Goal: Check status: Check status

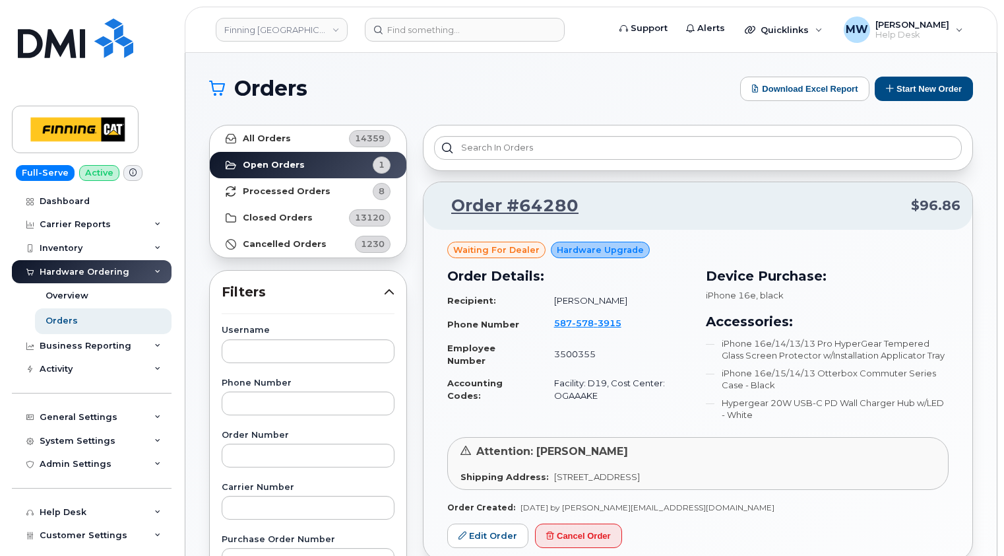
scroll to position [66, 0]
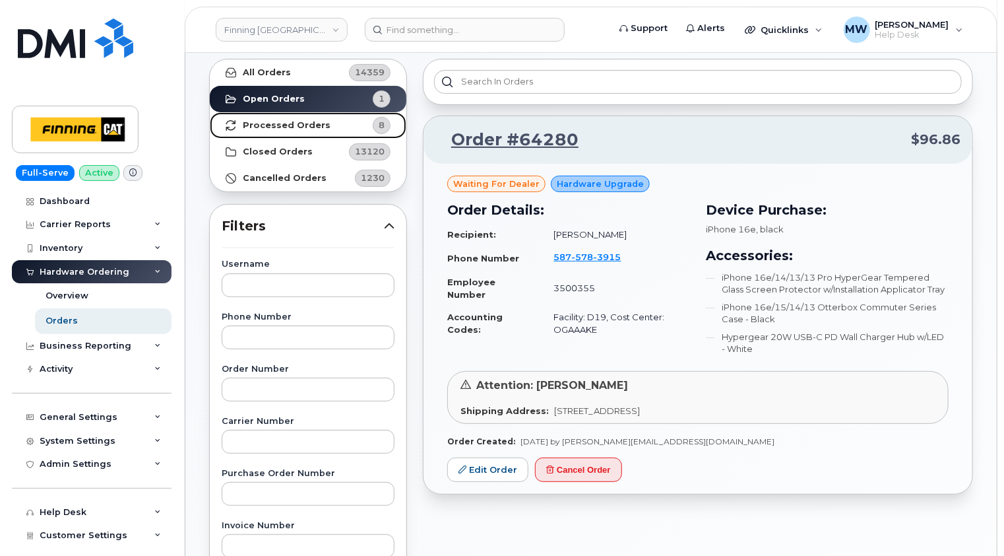
click at [279, 125] on strong "Processed Orders" at bounding box center [287, 125] width 88 height 11
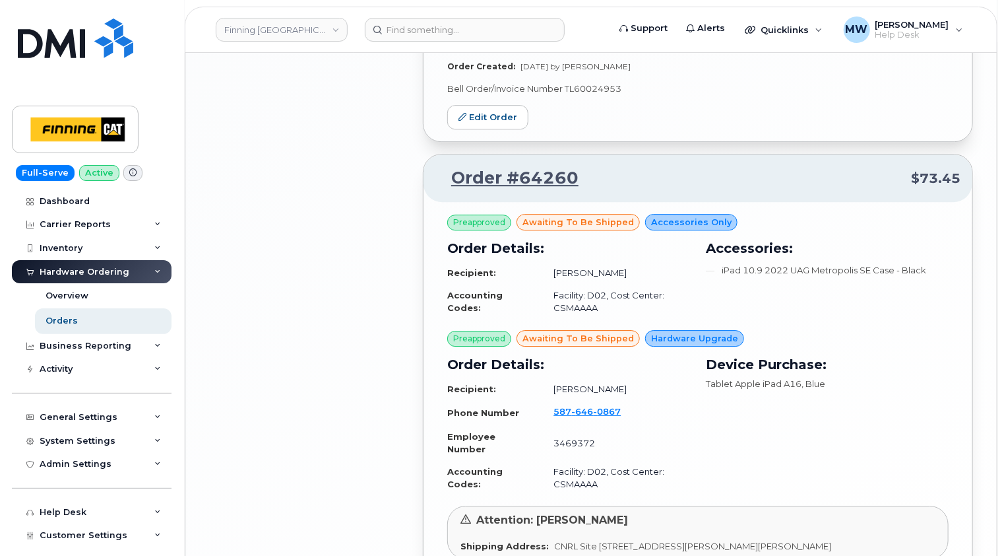
scroll to position [2057, 0]
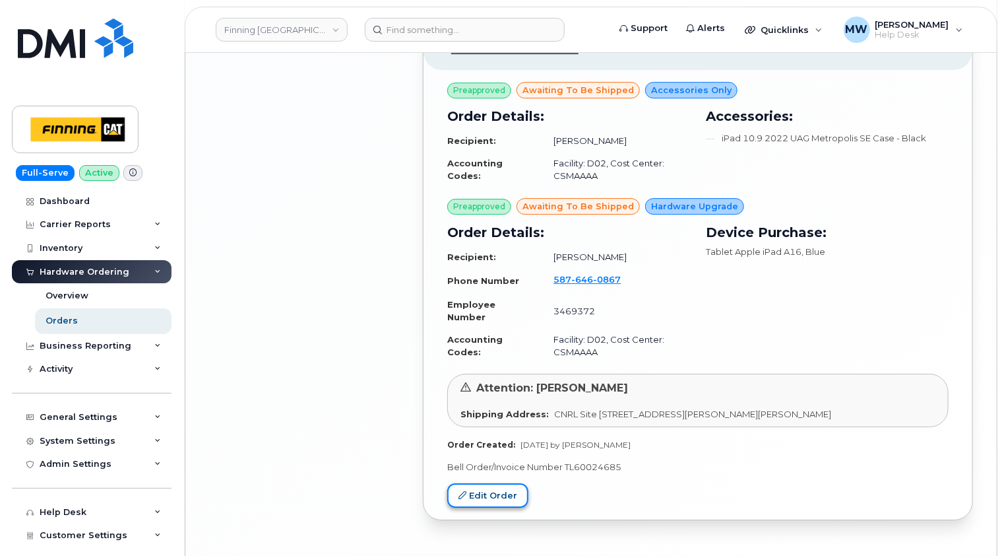
click at [494, 483] on link "Edit Order" at bounding box center [487, 495] width 81 height 24
click at [94, 271] on div "Hardware Ordering" at bounding box center [85, 272] width 90 height 11
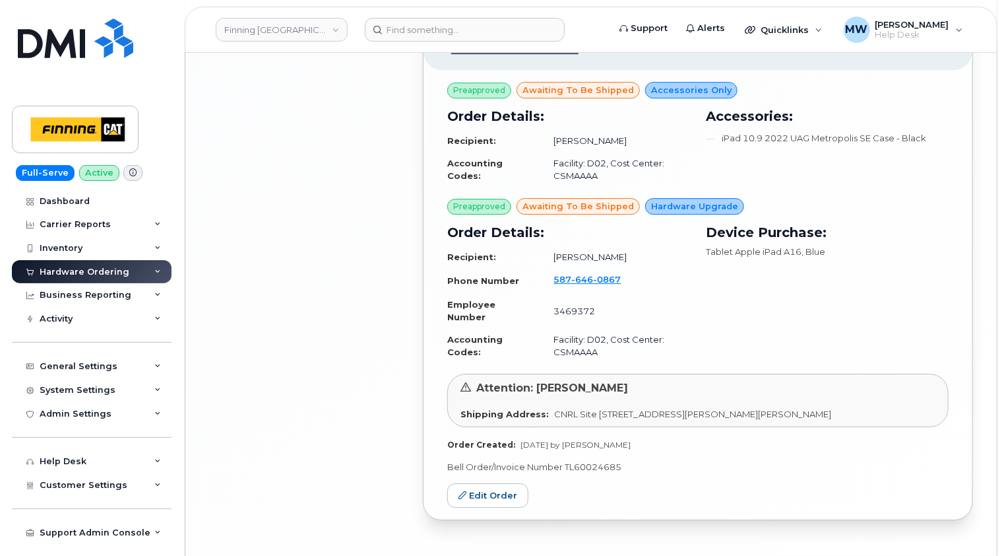
click at [94, 273] on div "Hardware Ordering" at bounding box center [85, 272] width 90 height 11
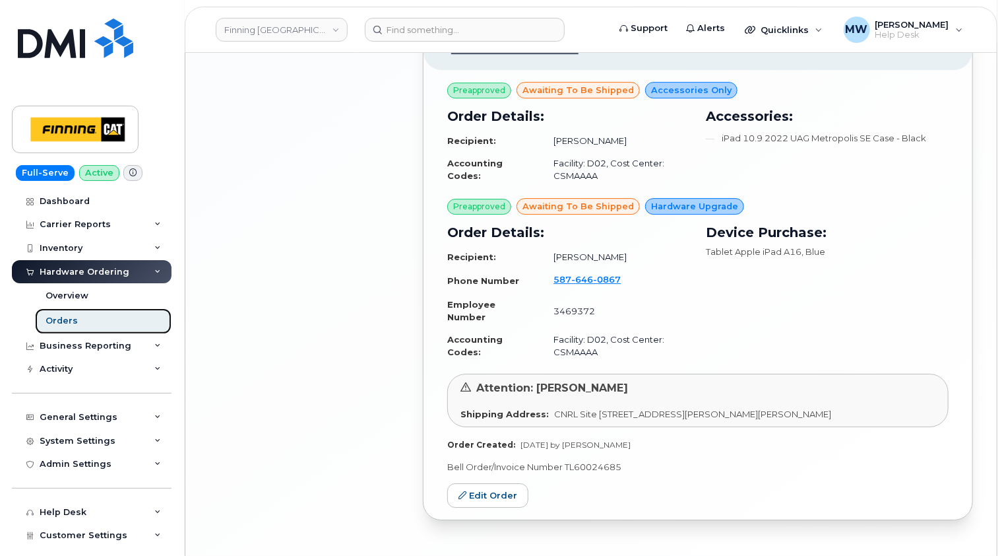
click at [69, 318] on div "Orders" at bounding box center [62, 321] width 32 height 12
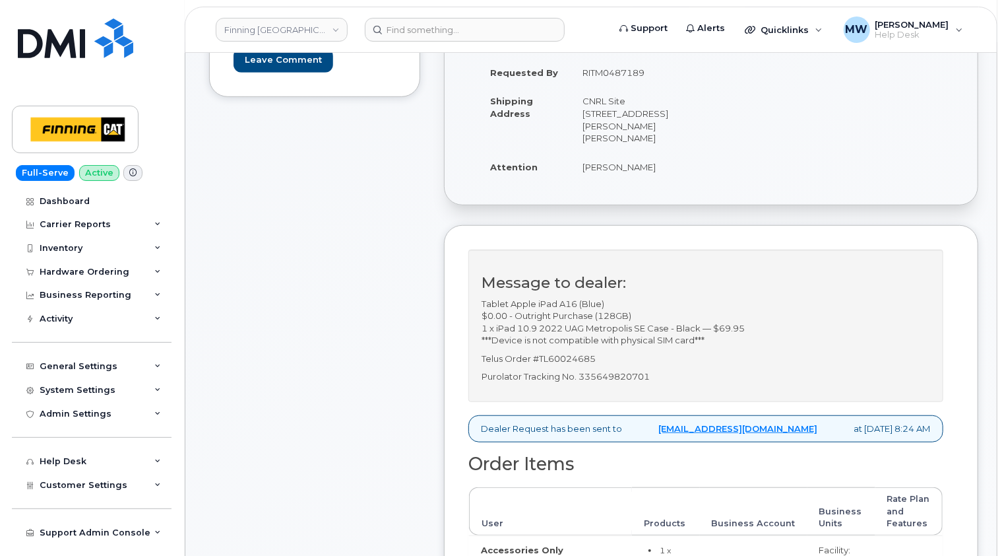
scroll to position [198, 0]
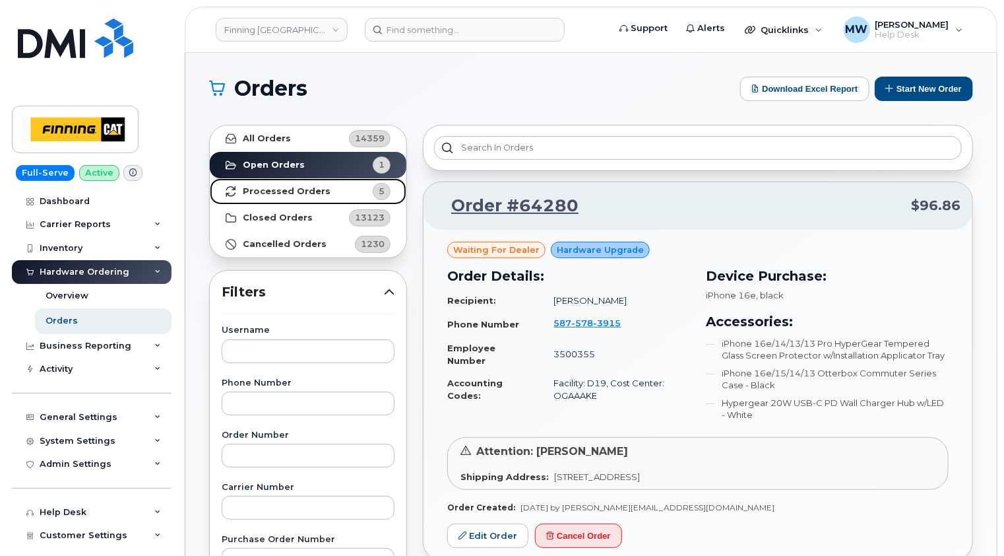
click at [302, 199] on link "Processed Orders 5" at bounding box center [308, 191] width 197 height 26
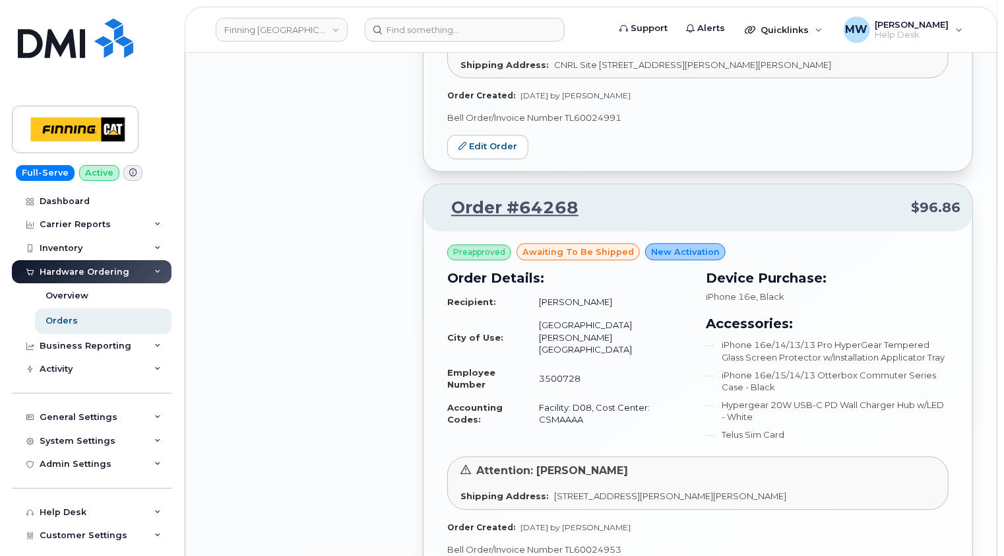
scroll to position [1397, 0]
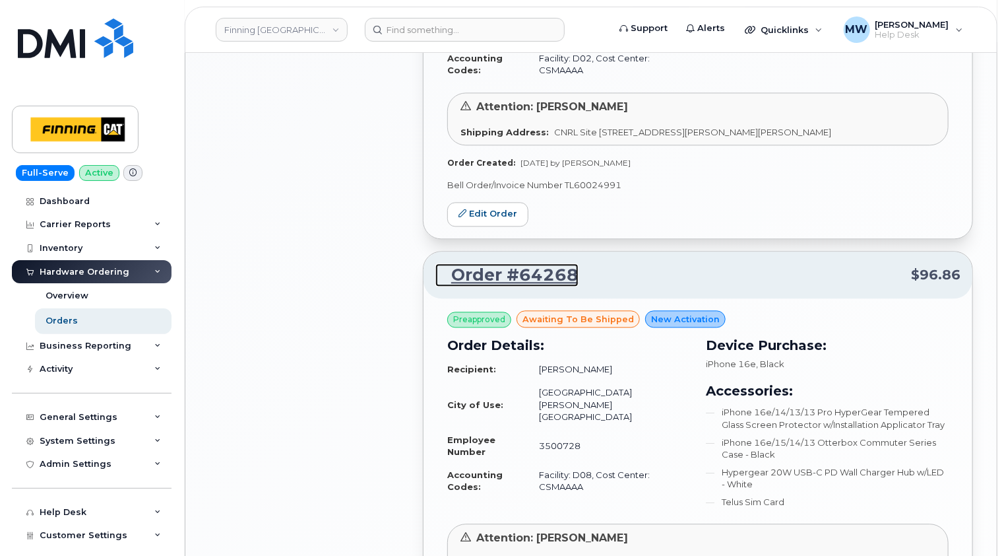
click at [534, 263] on link "Order #64268" at bounding box center [507, 275] width 143 height 24
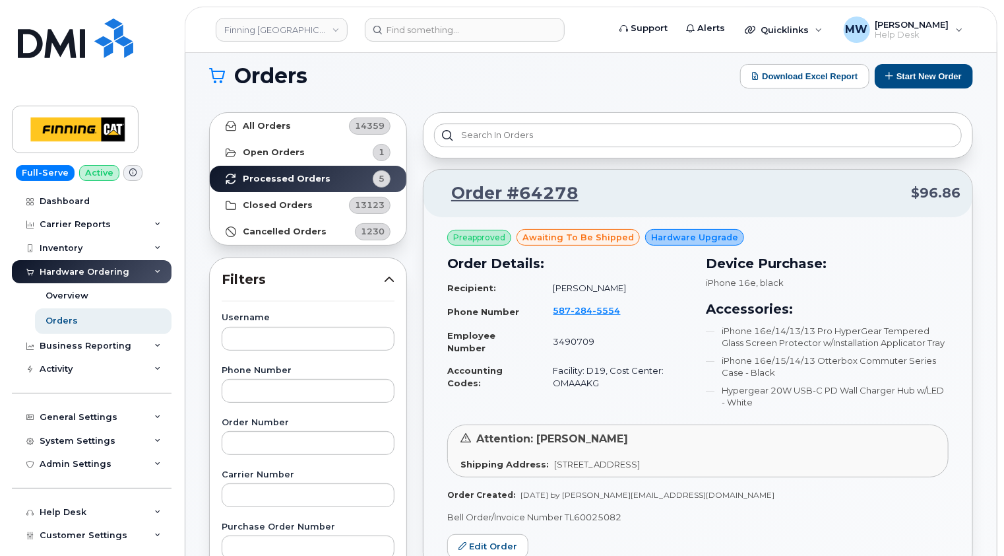
scroll to position [11, 0]
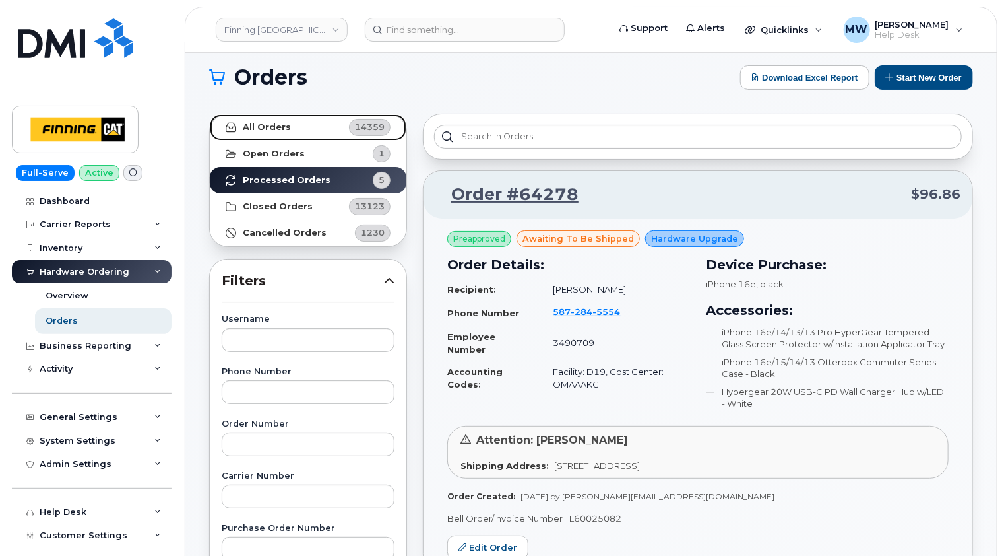
click at [278, 129] on strong "All Orders" at bounding box center [267, 127] width 48 height 11
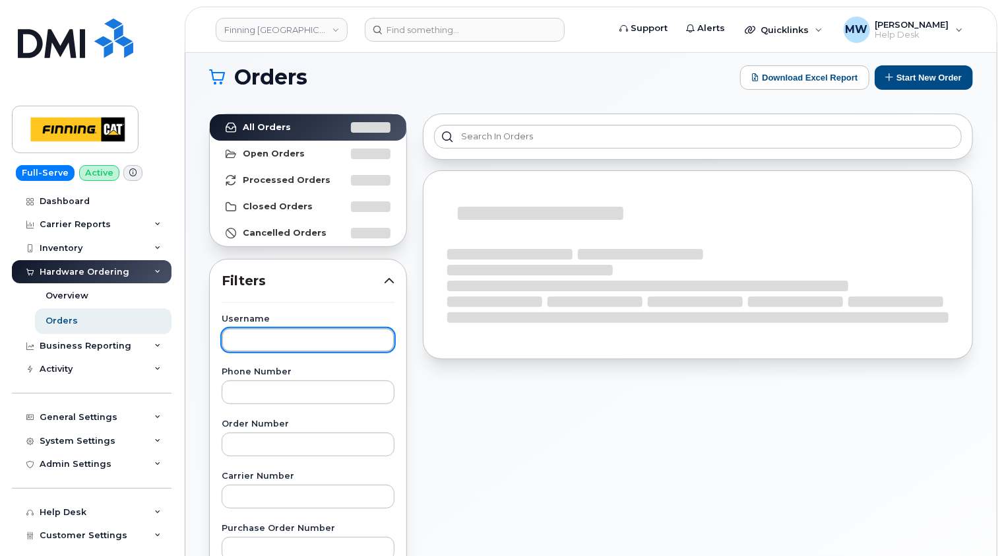
click at [290, 334] on input "text" at bounding box center [308, 340] width 173 height 24
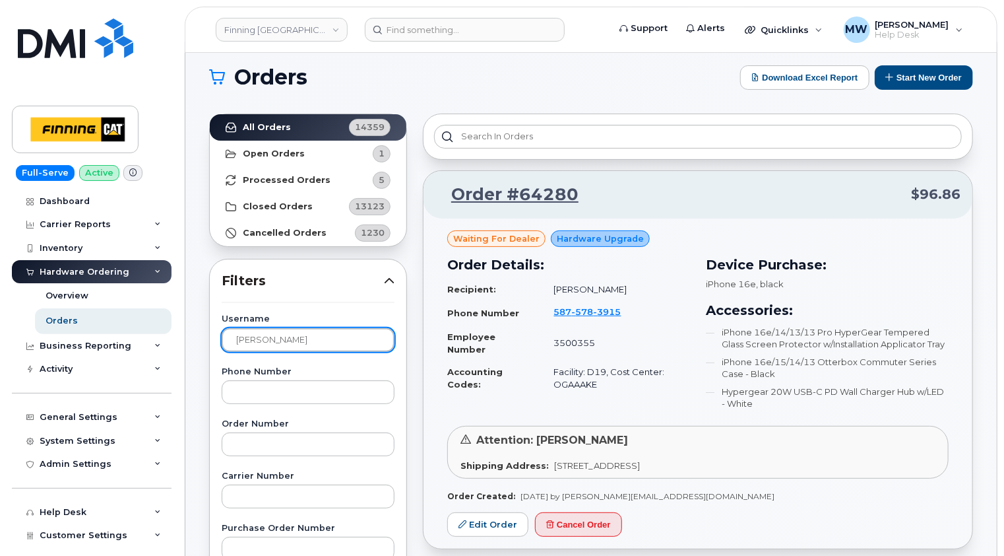
type input "travis manchur"
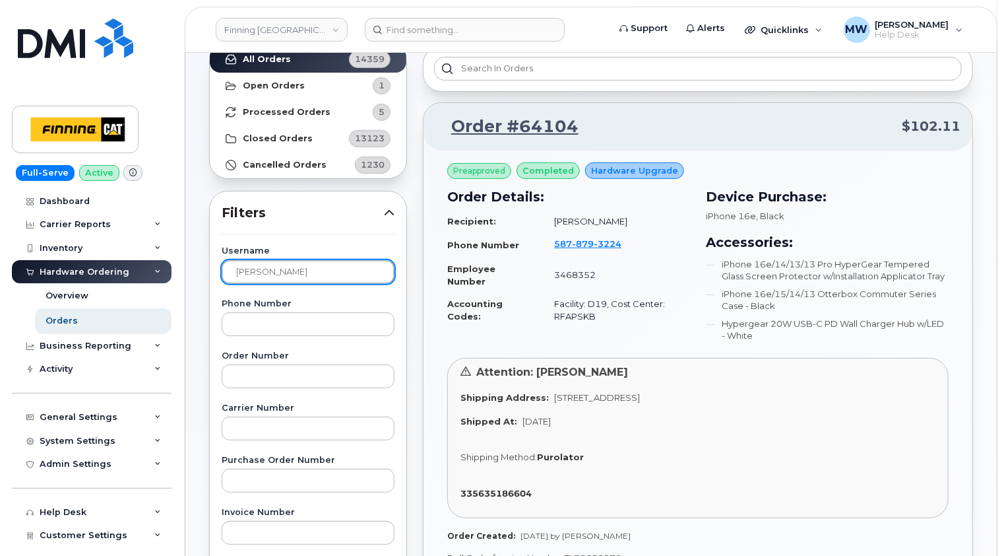
scroll to position [77, 0]
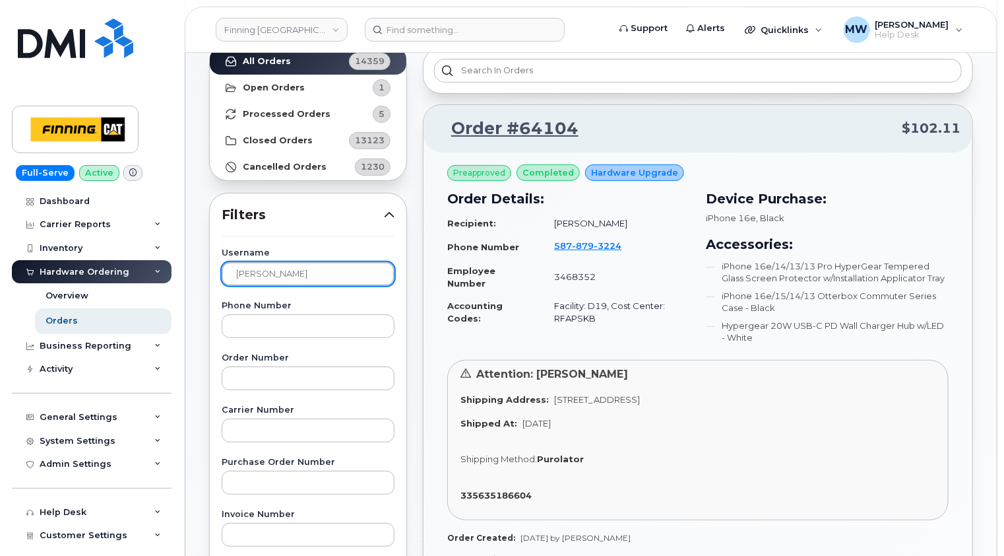
drag, startPoint x: 313, startPoint y: 276, endPoint x: 214, endPoint y: 273, distance: 98.4
click at [215, 273] on div "Username travis manchur Phone Number Order Number Carrier Number Purchase Order…" at bounding box center [308, 554] width 205 height 611
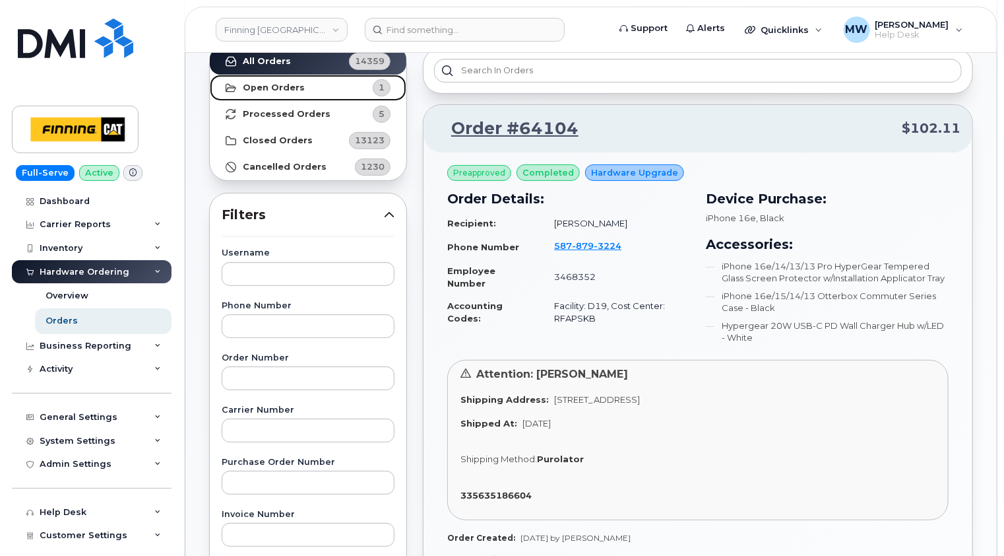
click at [274, 91] on strong "Open Orders" at bounding box center [274, 87] width 62 height 11
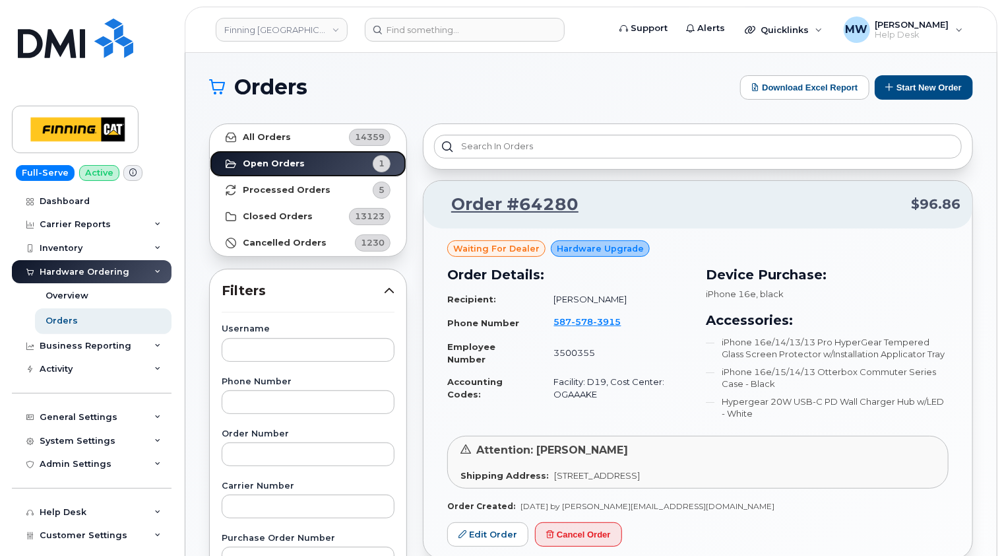
scroll to position [0, 0]
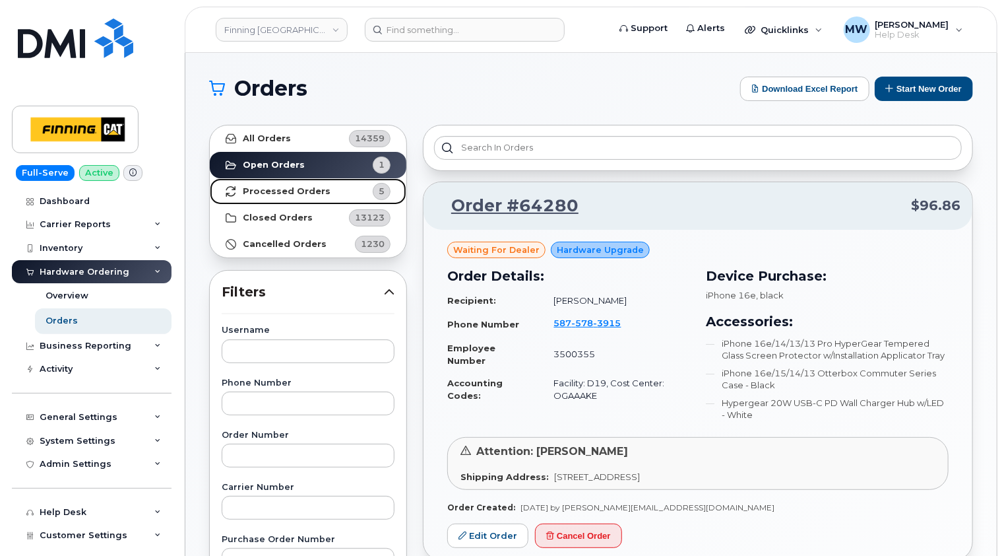
click at [322, 186] on link "Processed Orders 5" at bounding box center [308, 191] width 197 height 26
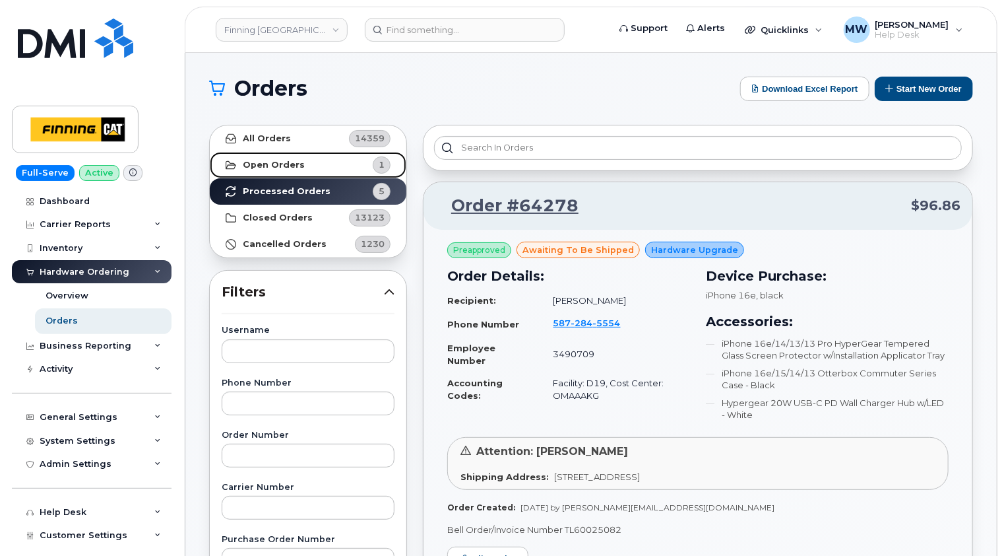
click at [282, 160] on strong "Open Orders" at bounding box center [274, 165] width 62 height 11
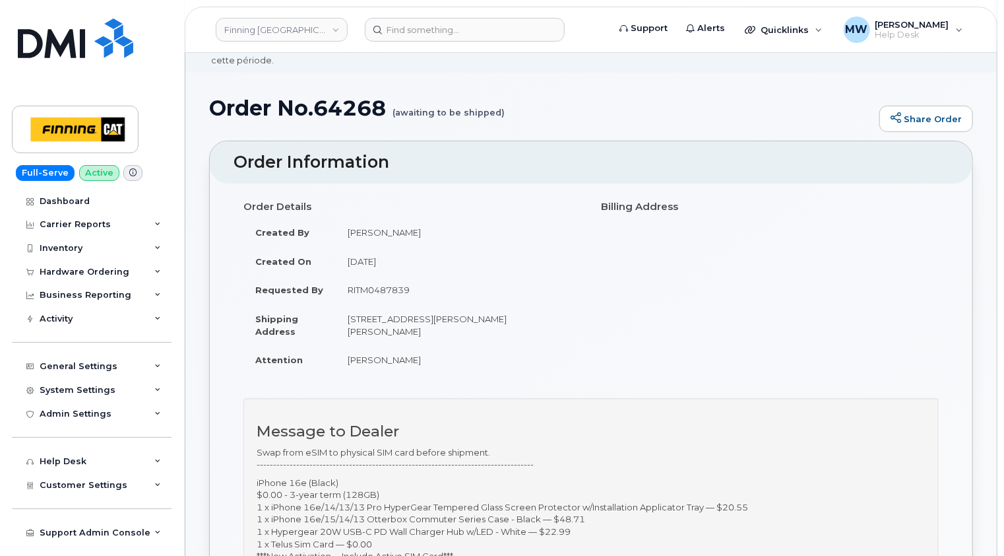
scroll to position [198, 0]
